Goal: Task Accomplishment & Management: Use online tool/utility

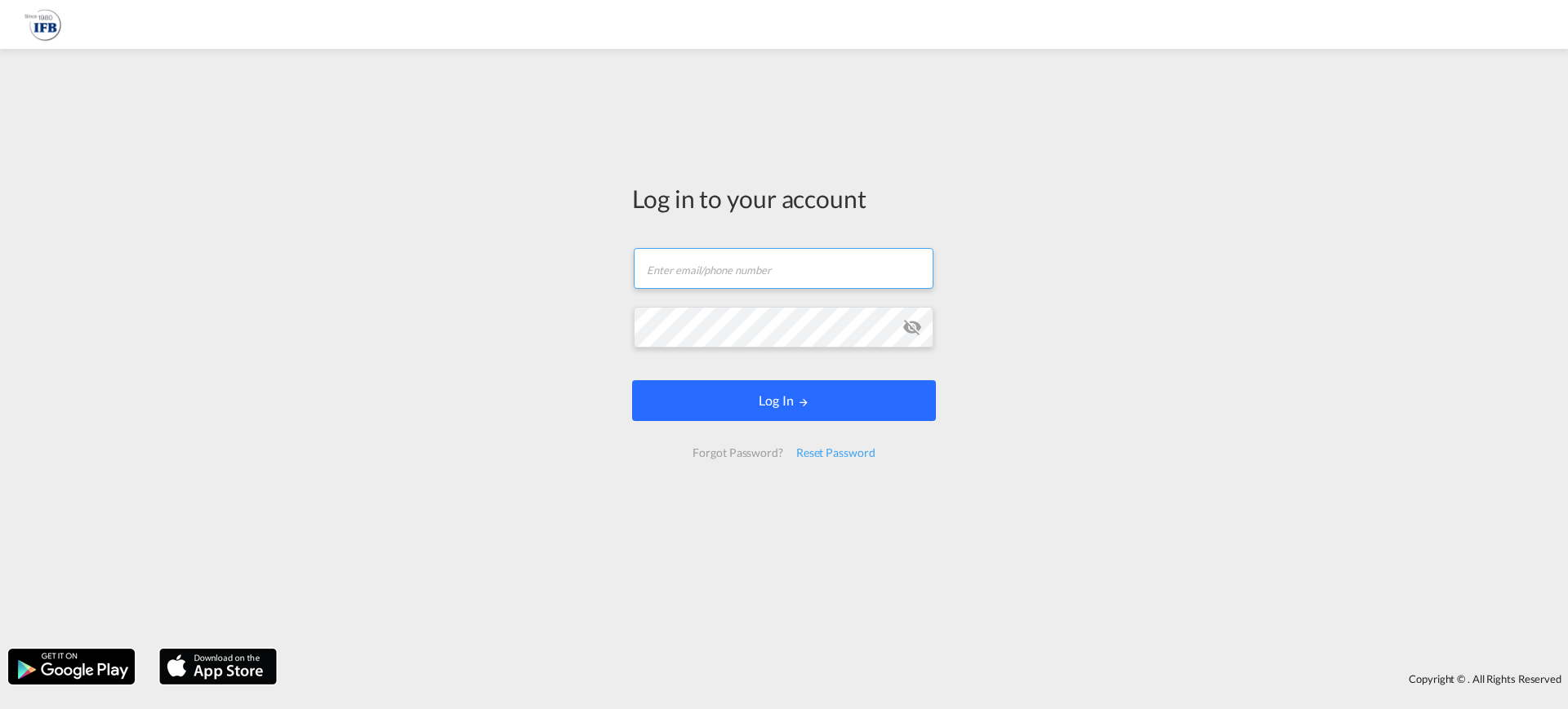
type input "[PERSON_NAME][EMAIL_ADDRESS][PERSON_NAME][DOMAIN_NAME]"
click at [779, 392] on button "Log In" at bounding box center [783, 401] width 303 height 41
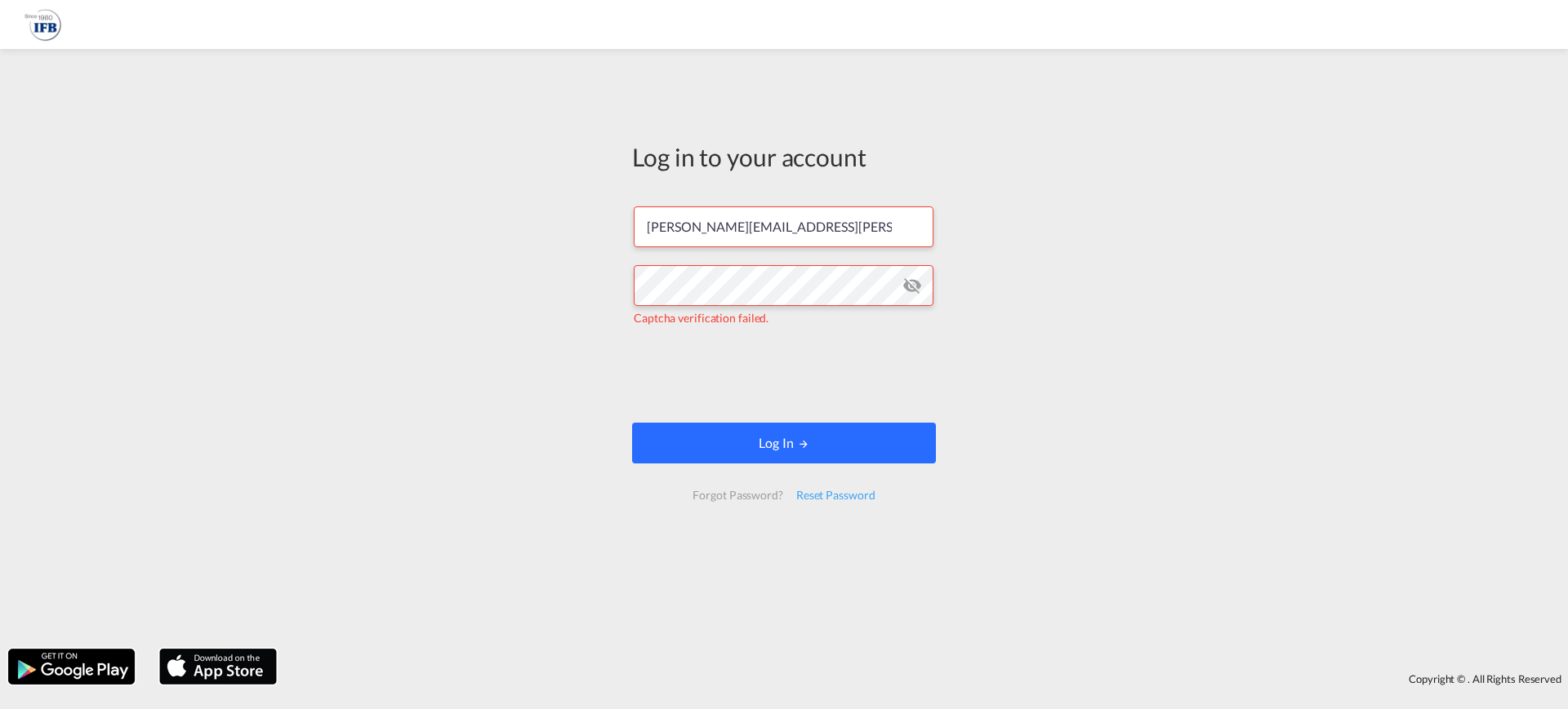
click at [686, 450] on button "Log In" at bounding box center [783, 443] width 303 height 41
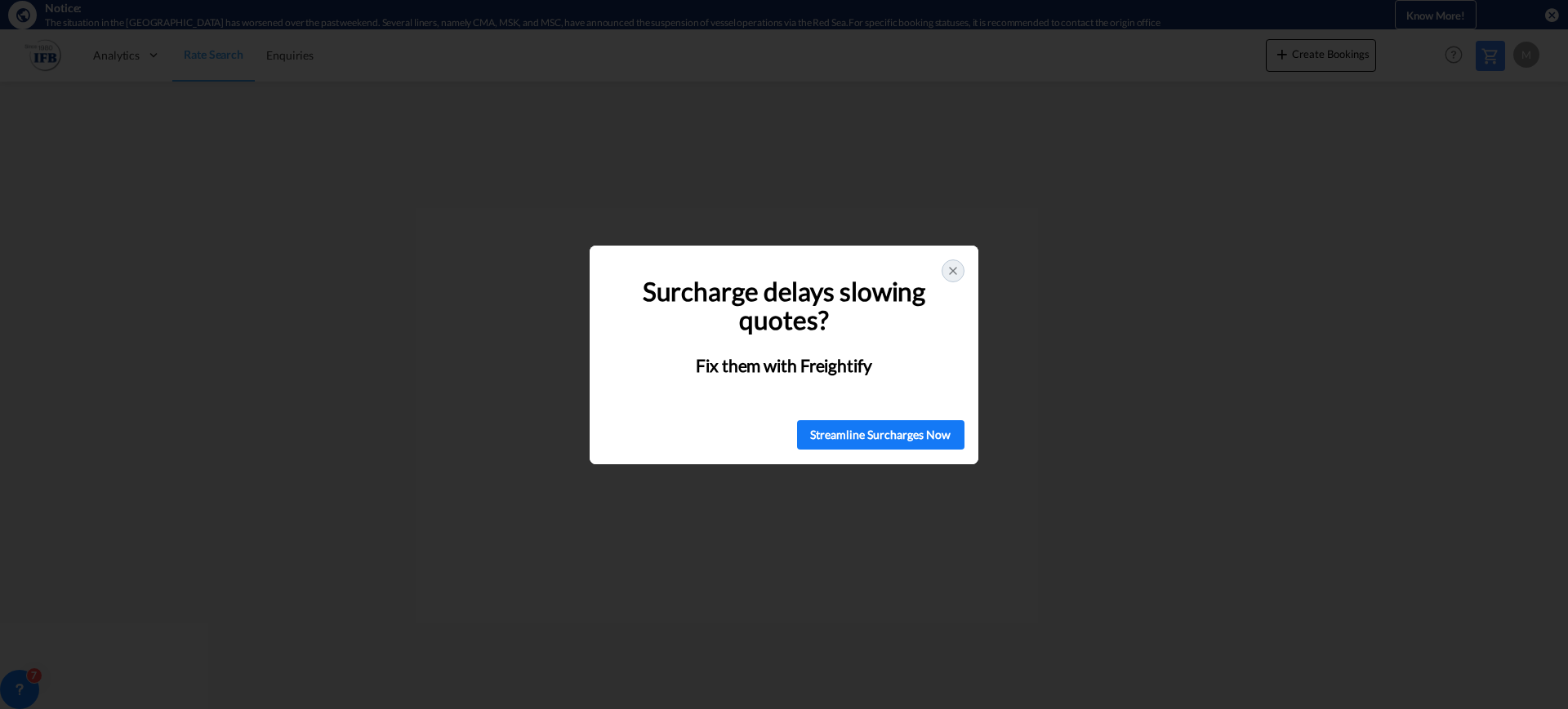
click at [956, 260] on div at bounding box center [953, 271] width 23 height 23
